Goal: Information Seeking & Learning: Learn about a topic

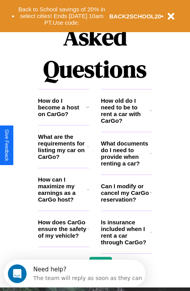
scroll to position [950, 0]
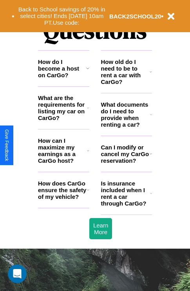
click at [126, 206] on h3 "Is insurance included when I rent a car through CarGo?" at bounding box center [125, 193] width 49 height 27
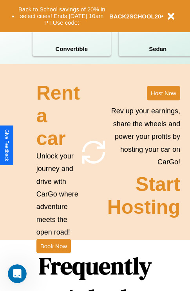
scroll to position [611, 0]
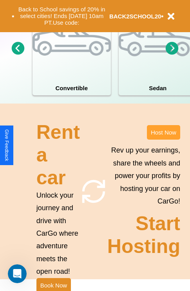
click at [164, 140] on button "Host Now" at bounding box center [163, 132] width 33 height 15
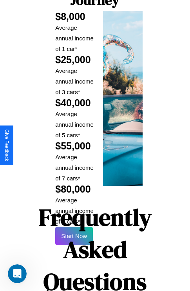
scroll to position [1154, 0]
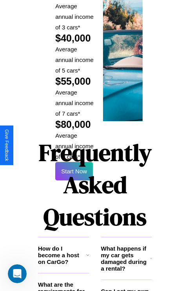
click at [74, 145] on h1 "Frequently Asked Questions" at bounding box center [95, 185] width 114 height 104
